Goal: Information Seeking & Learning: Learn about a topic

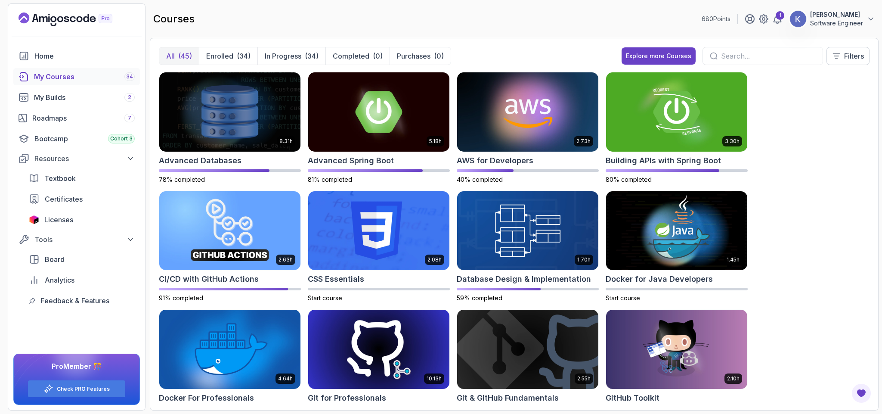
click at [840, 205] on div "8.31h Advanced Databases 78% completed 5.18h Advanced Spring Boot 81% completed…" at bounding box center [514, 236] width 711 height 329
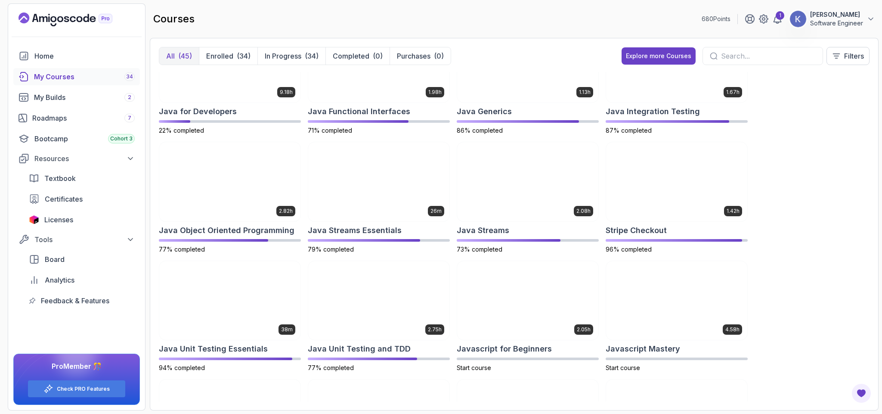
scroll to position [236, 0]
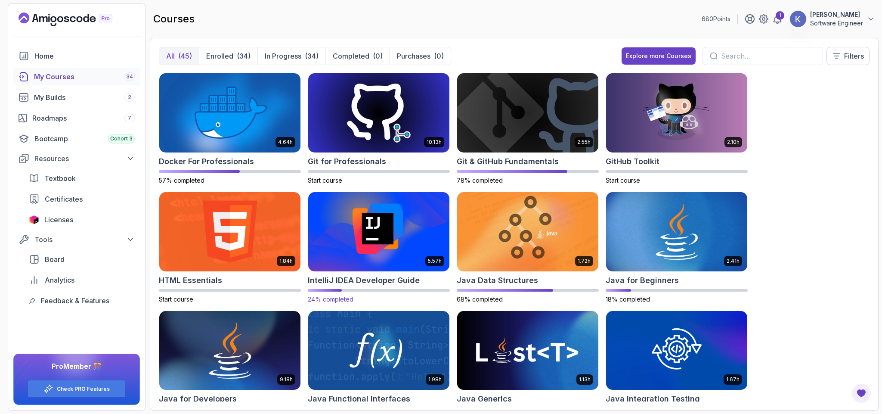
click at [375, 226] on img at bounding box center [379, 231] width 148 height 83
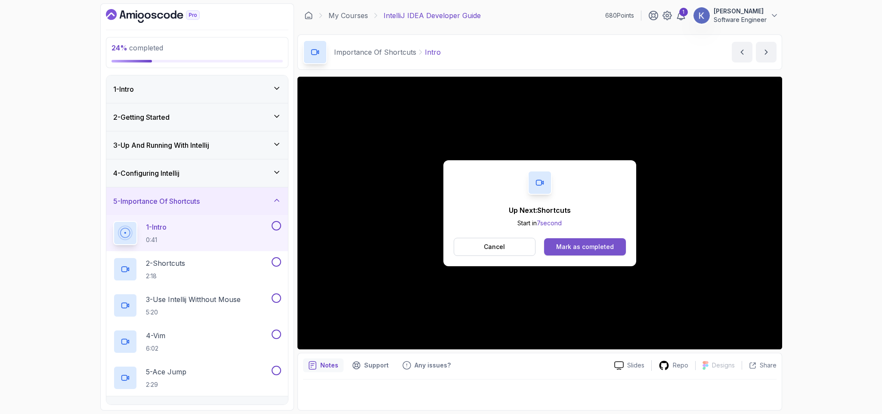
click at [616, 245] on button "Mark as completed" at bounding box center [584, 246] width 81 height 17
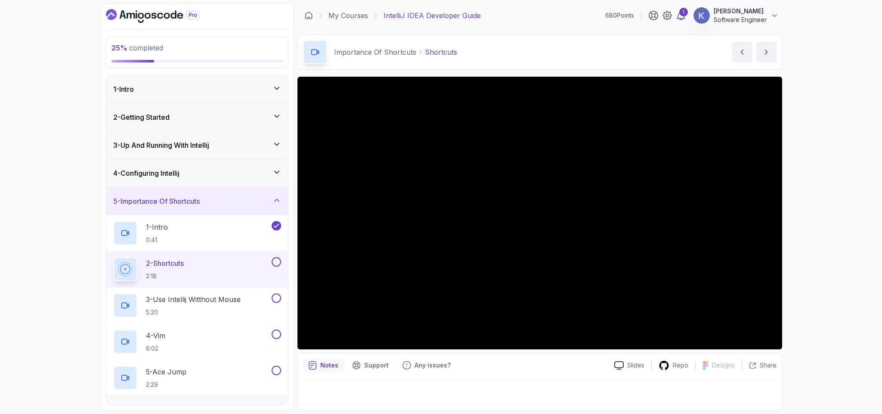
click at [115, 266] on div at bounding box center [125, 269] width 20 height 20
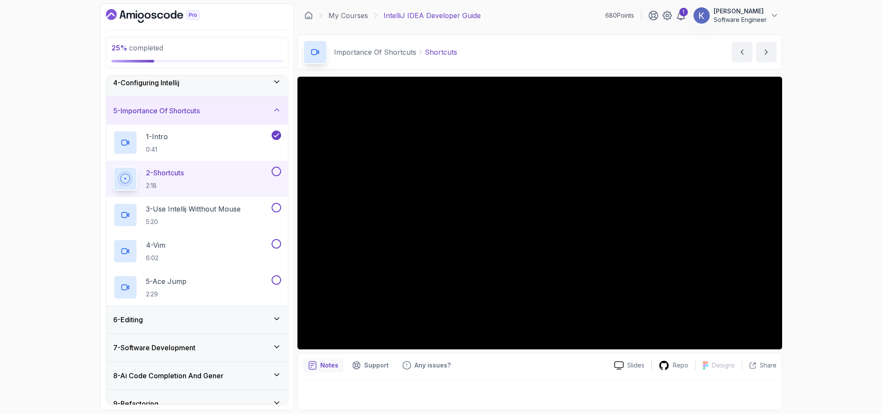
scroll to position [103, 0]
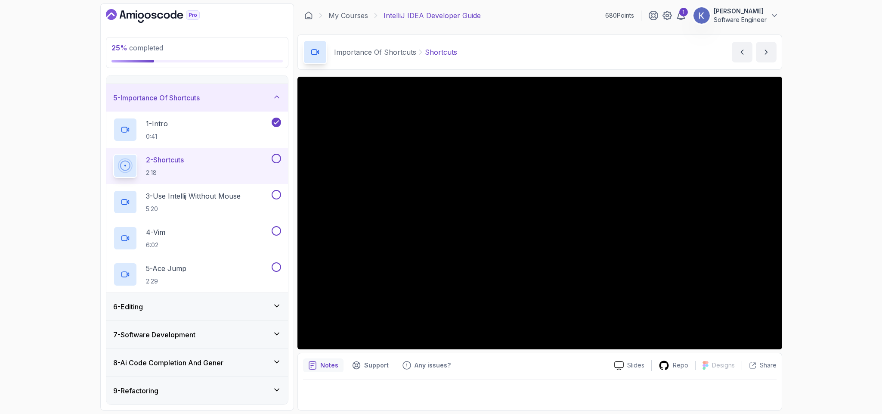
click at [261, 308] on div "6 - Editing" at bounding box center [197, 306] width 168 height 10
